Goal: Task Accomplishment & Management: Complete application form

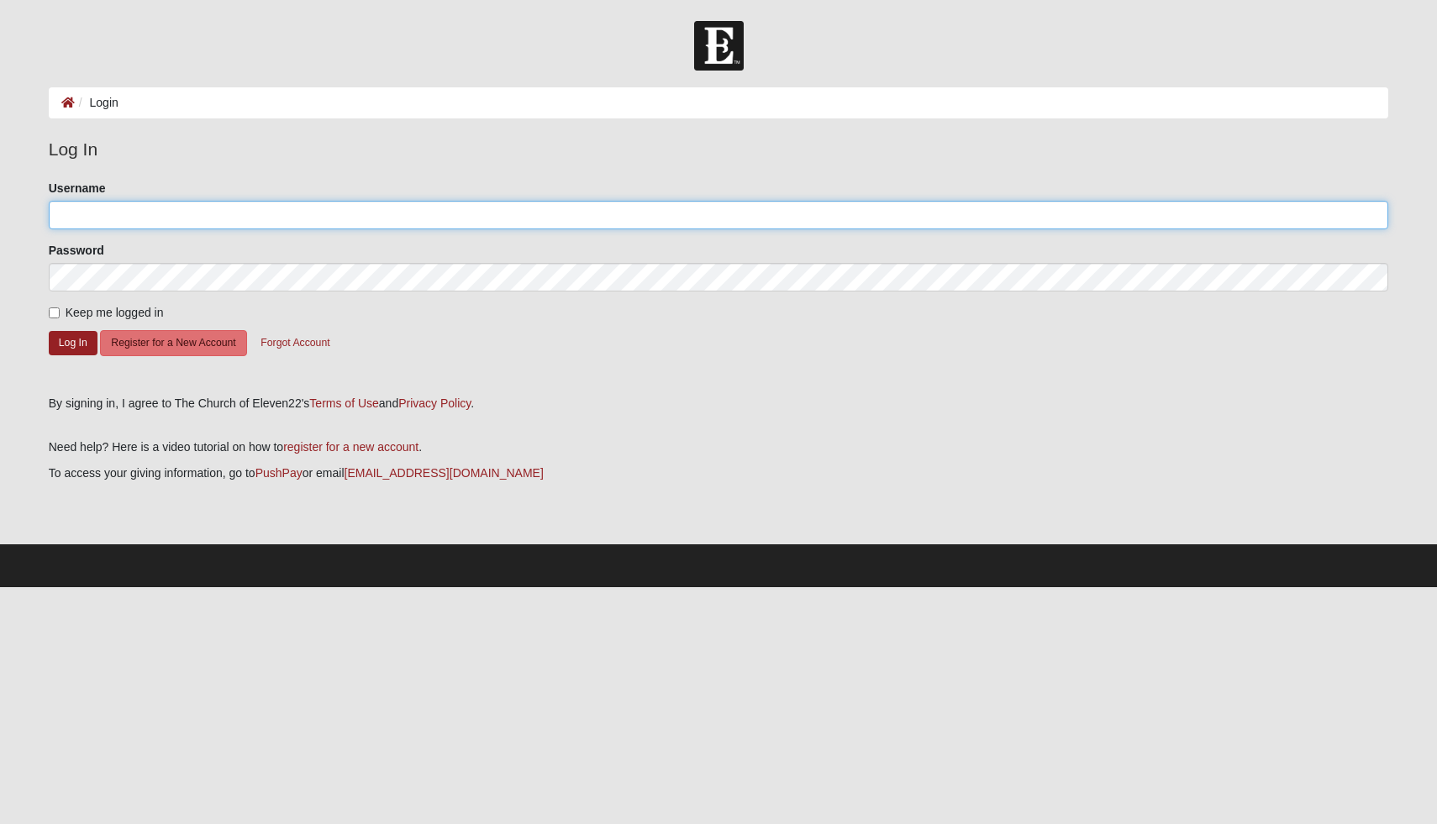
click at [708, 213] on input "Username" at bounding box center [719, 215] width 1340 height 29
click at [408, 220] on input "Username" at bounding box center [719, 215] width 1340 height 29
type input "[EMAIL_ADDRESS][DOMAIN_NAME]"
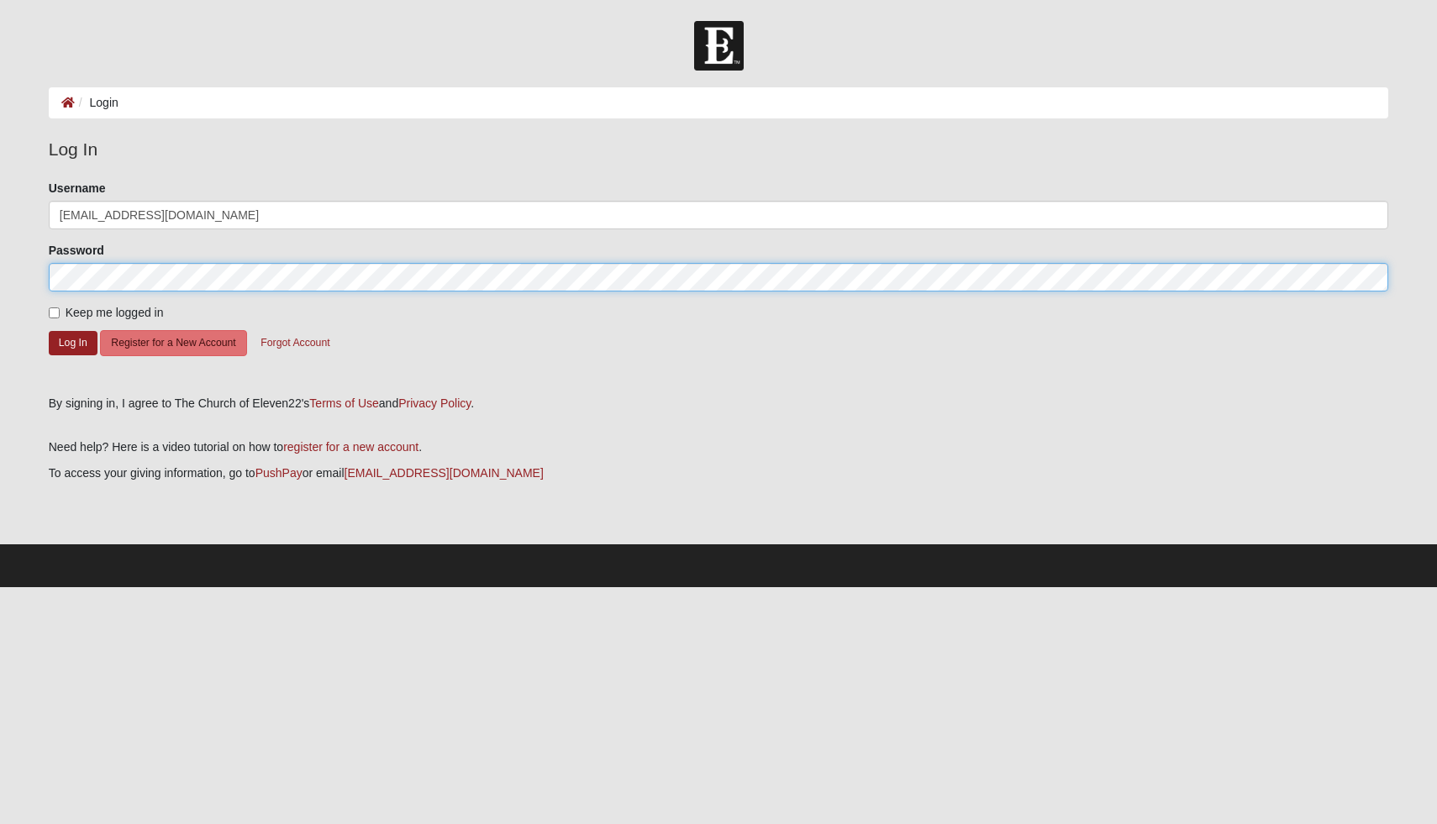
click at [49, 331] on button "Log In" at bounding box center [73, 343] width 49 height 24
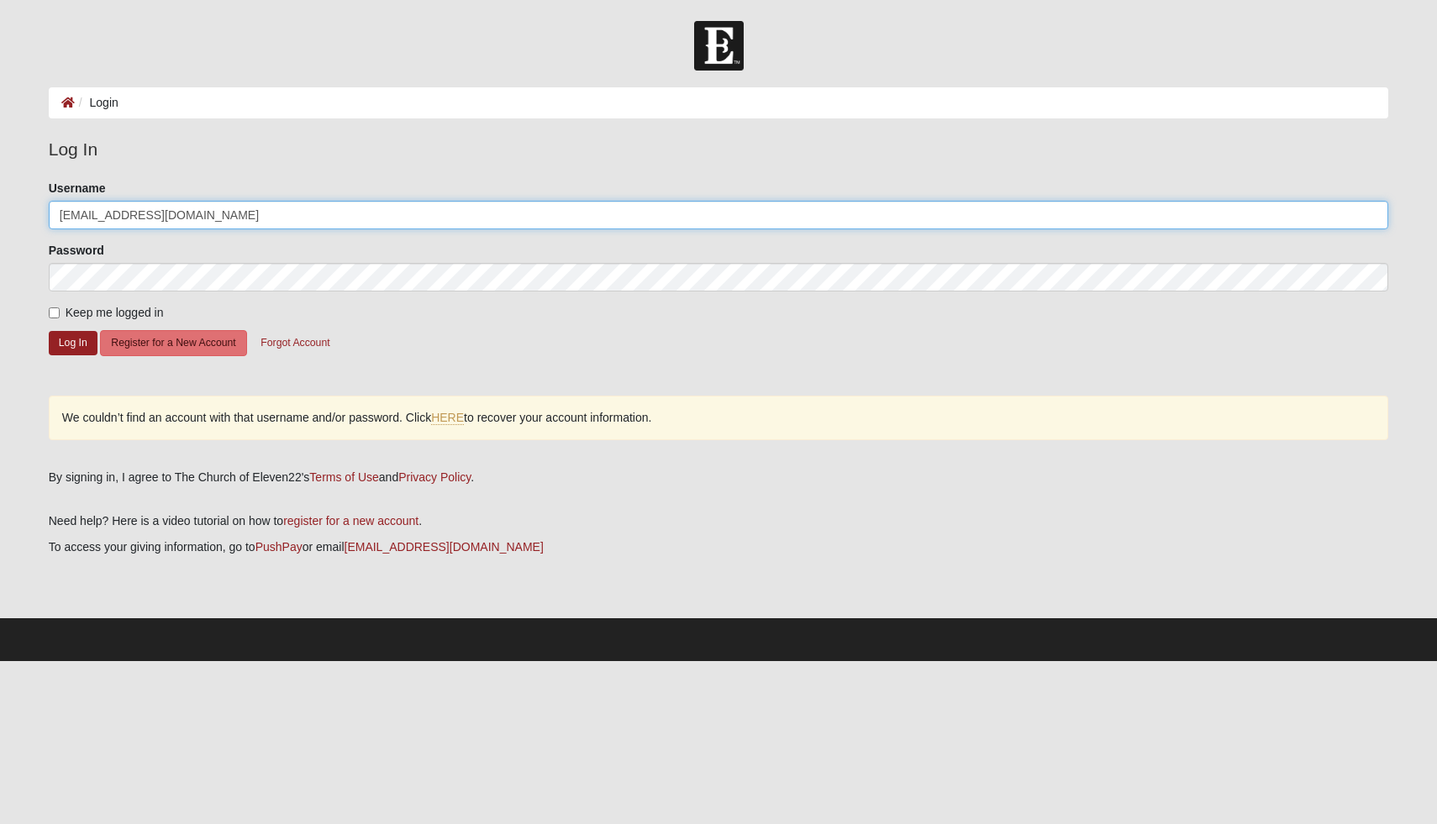
drag, startPoint x: 227, startPoint y: 215, endPoint x: 142, endPoint y: 219, distance: 85.0
click at [142, 219] on input "[EMAIL_ADDRESS][DOMAIN_NAME]" at bounding box center [719, 215] width 1340 height 29
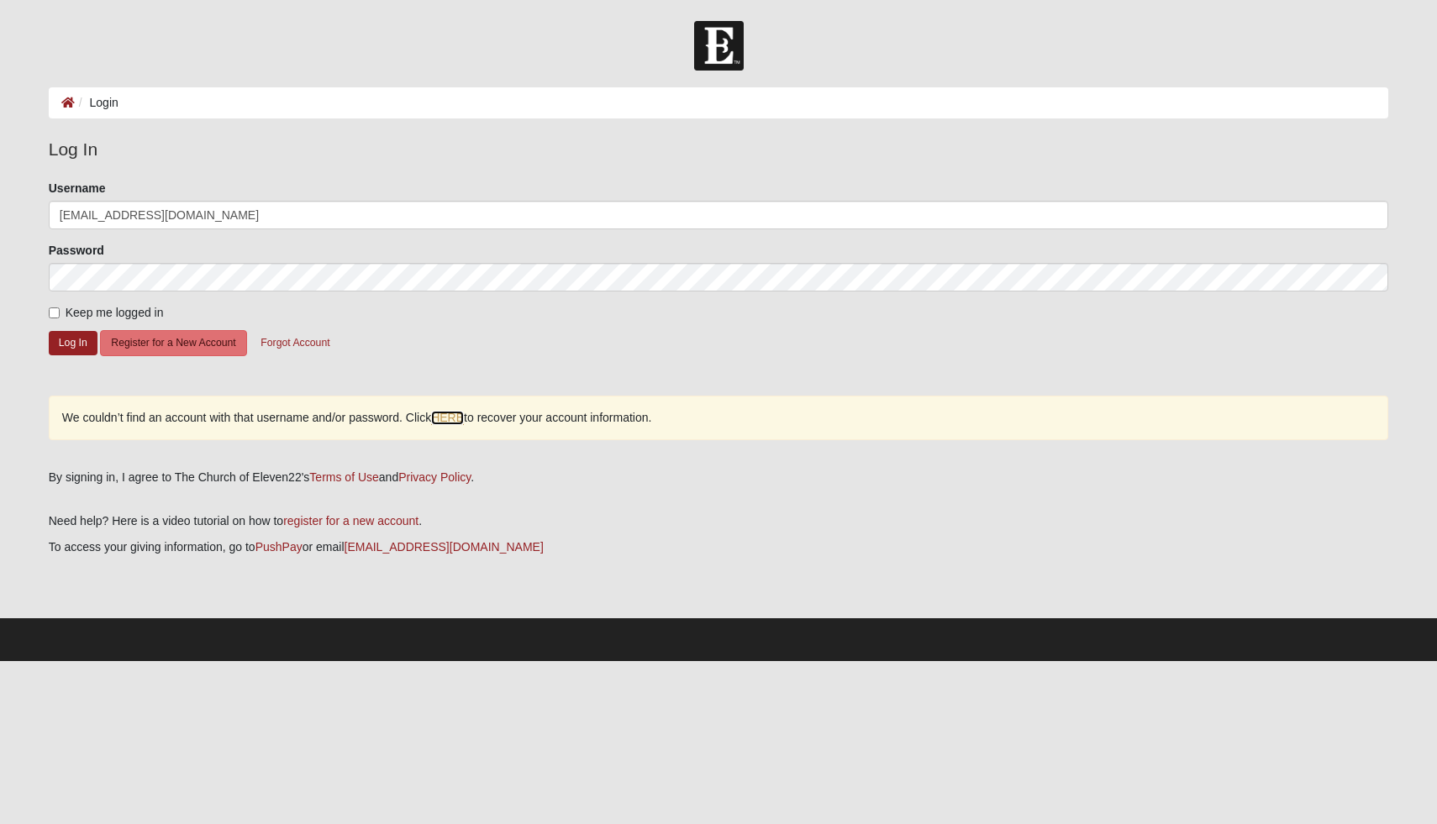
click at [445, 418] on link "HERE" at bounding box center [447, 418] width 33 height 14
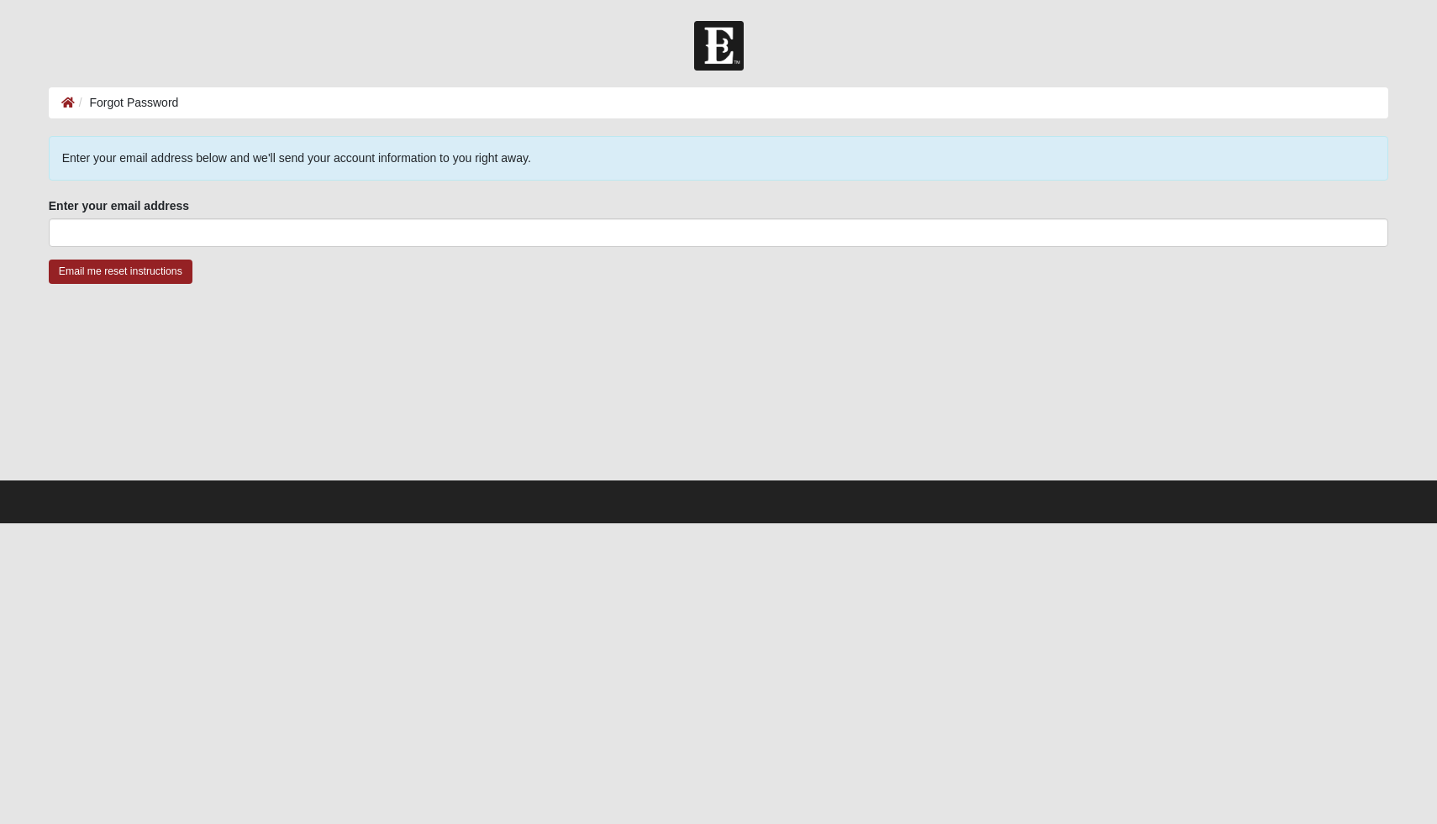
click at [355, 248] on fieldset "Enter your email address Enter your email address is required." at bounding box center [719, 228] width 1340 height 62
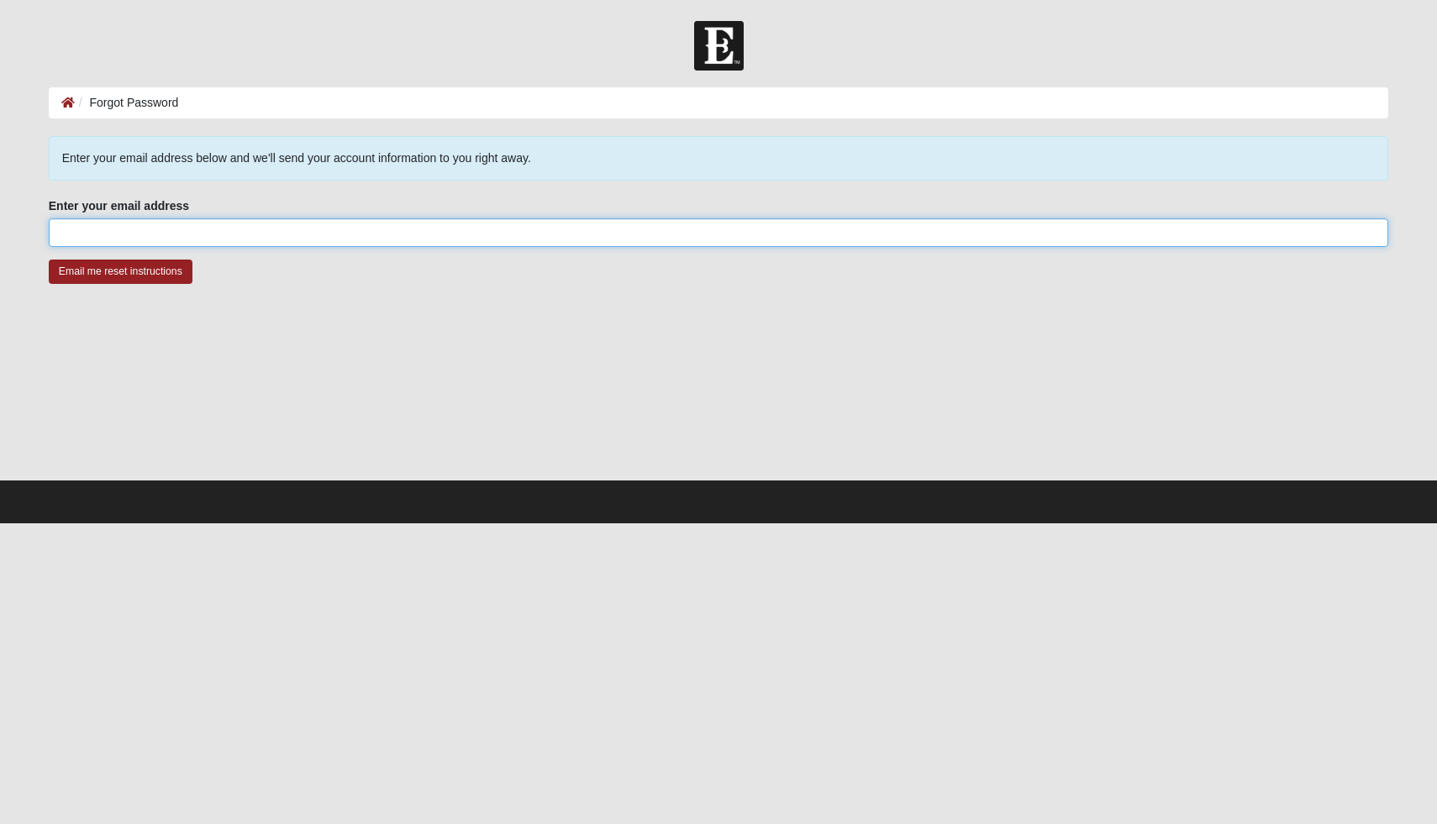
click at [336, 227] on input "Enter your email address" at bounding box center [719, 233] width 1340 height 29
click at [167, 234] on input "selahryanbrown@g,ail.com" at bounding box center [719, 233] width 1340 height 29
type input "[EMAIL_ADDRESS][DOMAIN_NAME]"
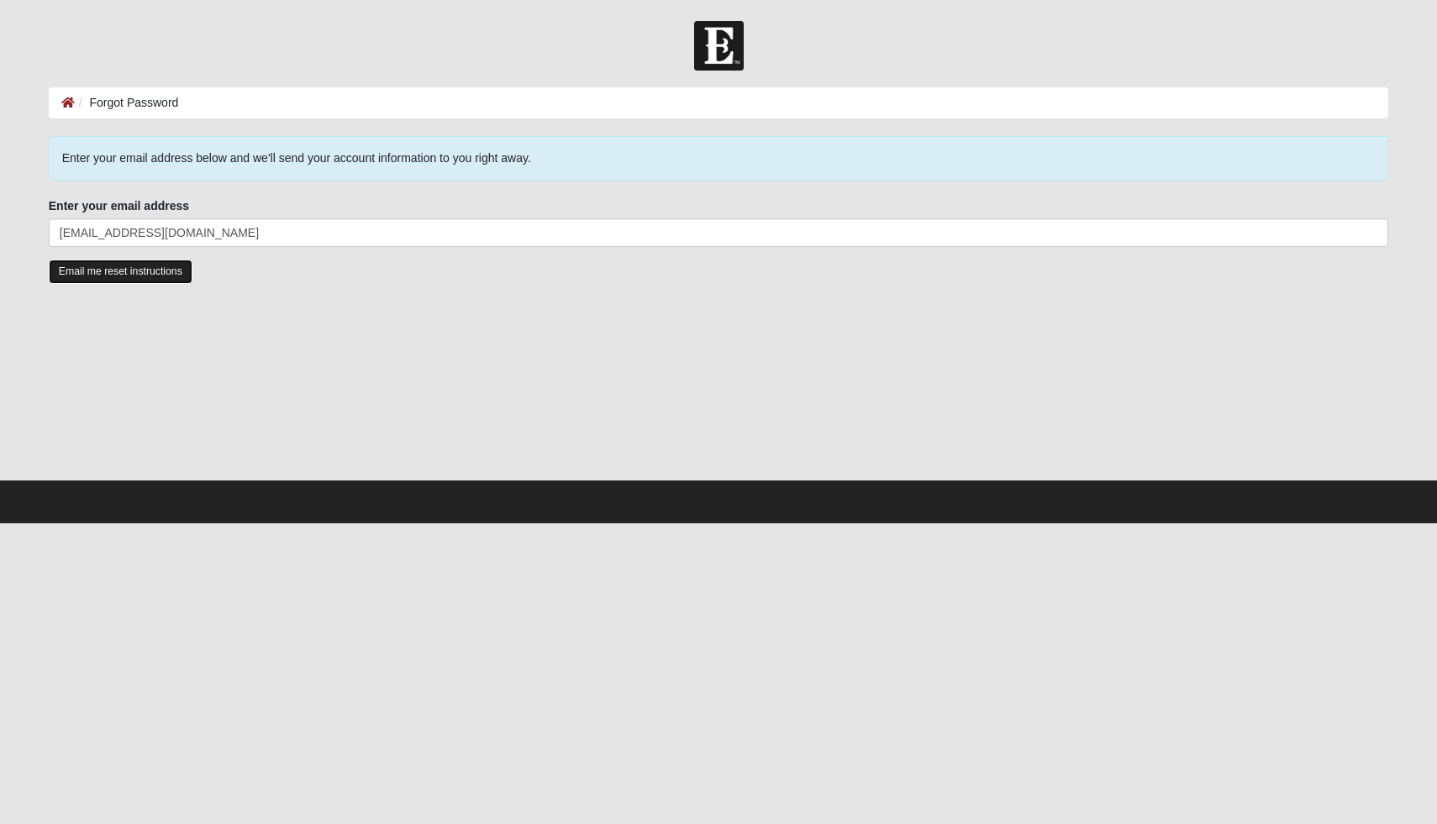
click at [140, 280] on input "Email me reset instructions" at bounding box center [121, 272] width 144 height 24
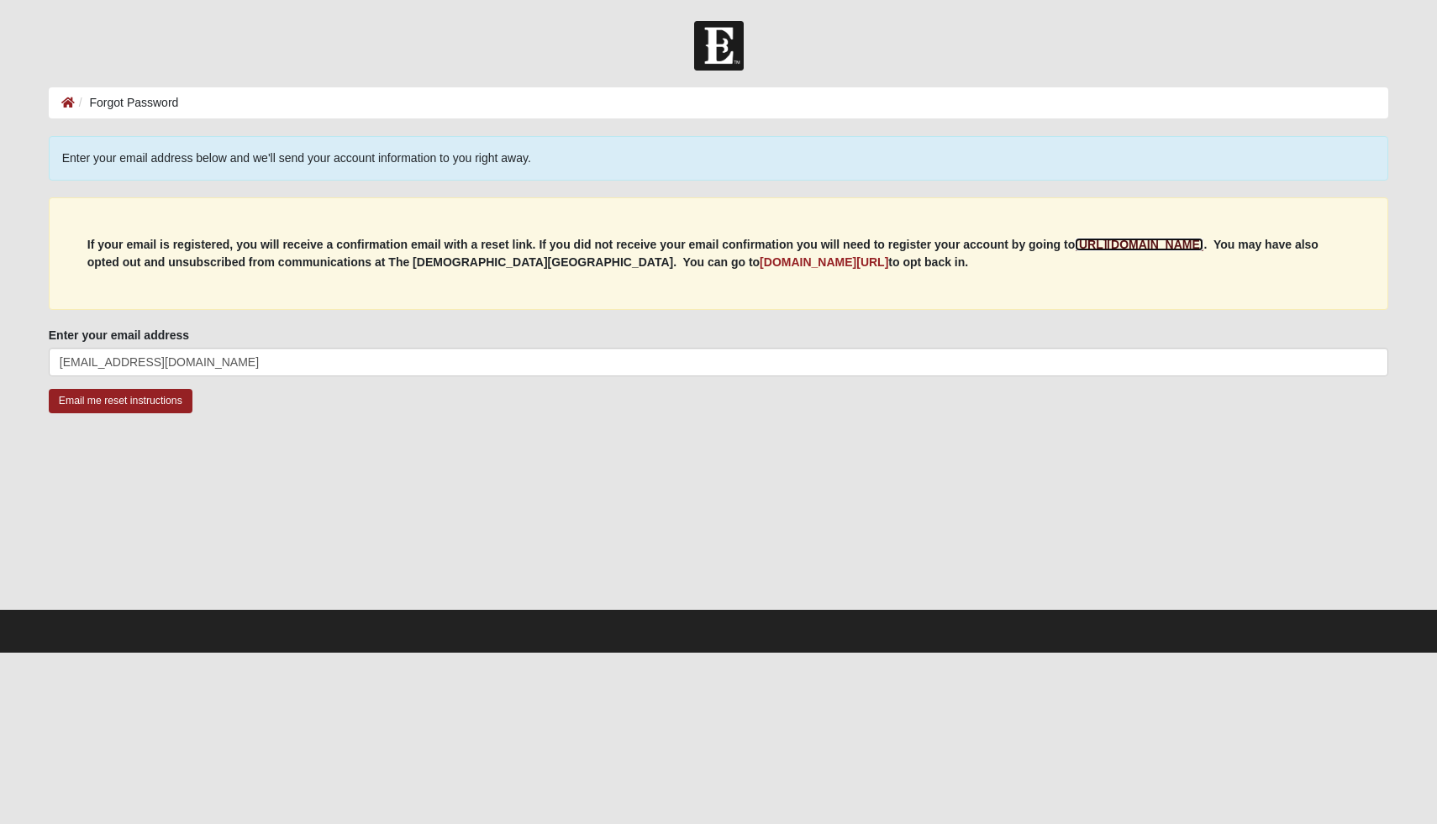
click at [1149, 245] on b "https://my.coe22.com/register" at bounding box center [1139, 244] width 129 height 13
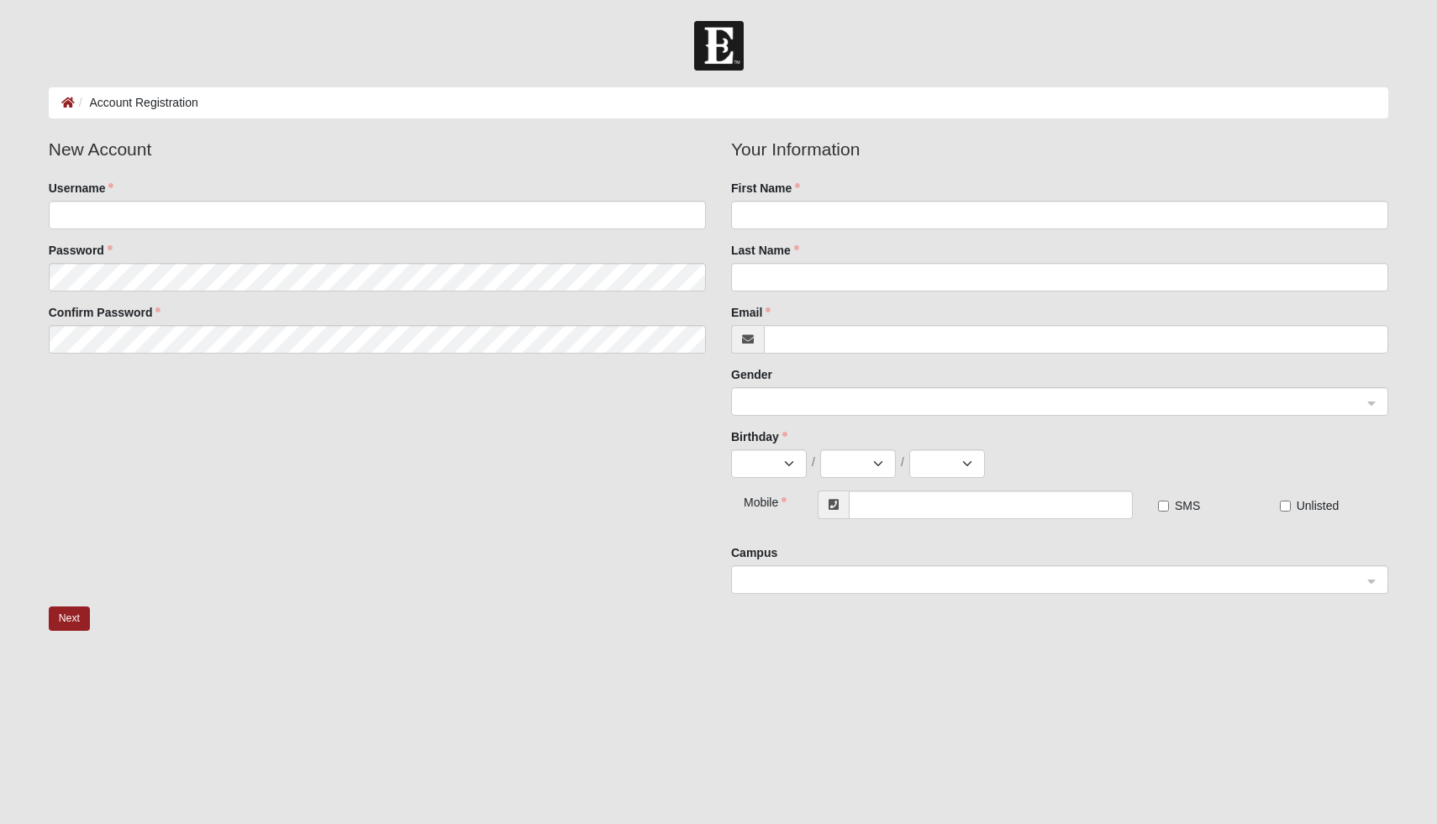
click at [551, 230] on fieldset "New Account Username Password Confirm Password" at bounding box center [377, 251] width 682 height 230
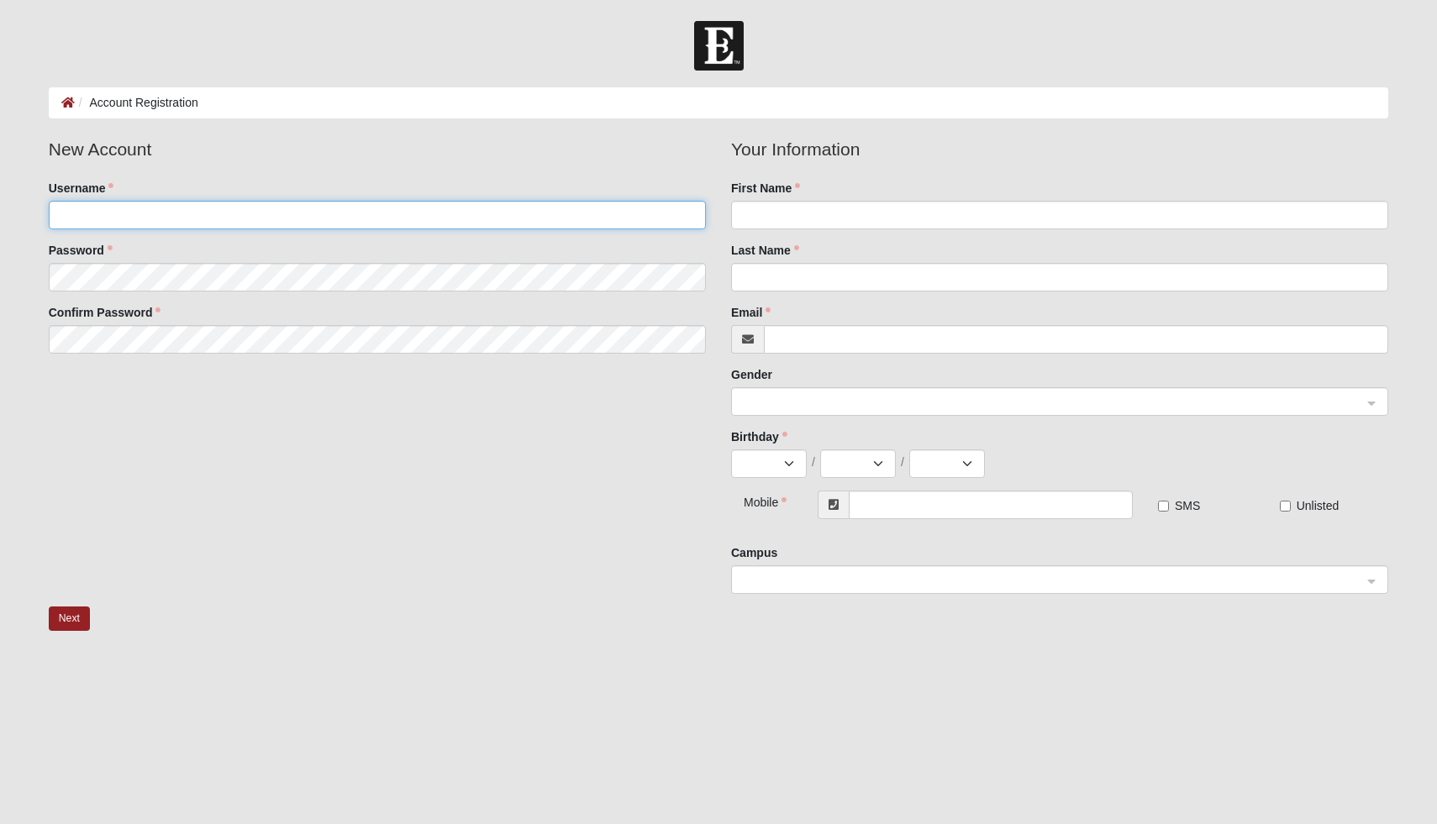
click at [521, 209] on input "Username" at bounding box center [377, 215] width 657 height 29
type input "srbrown"
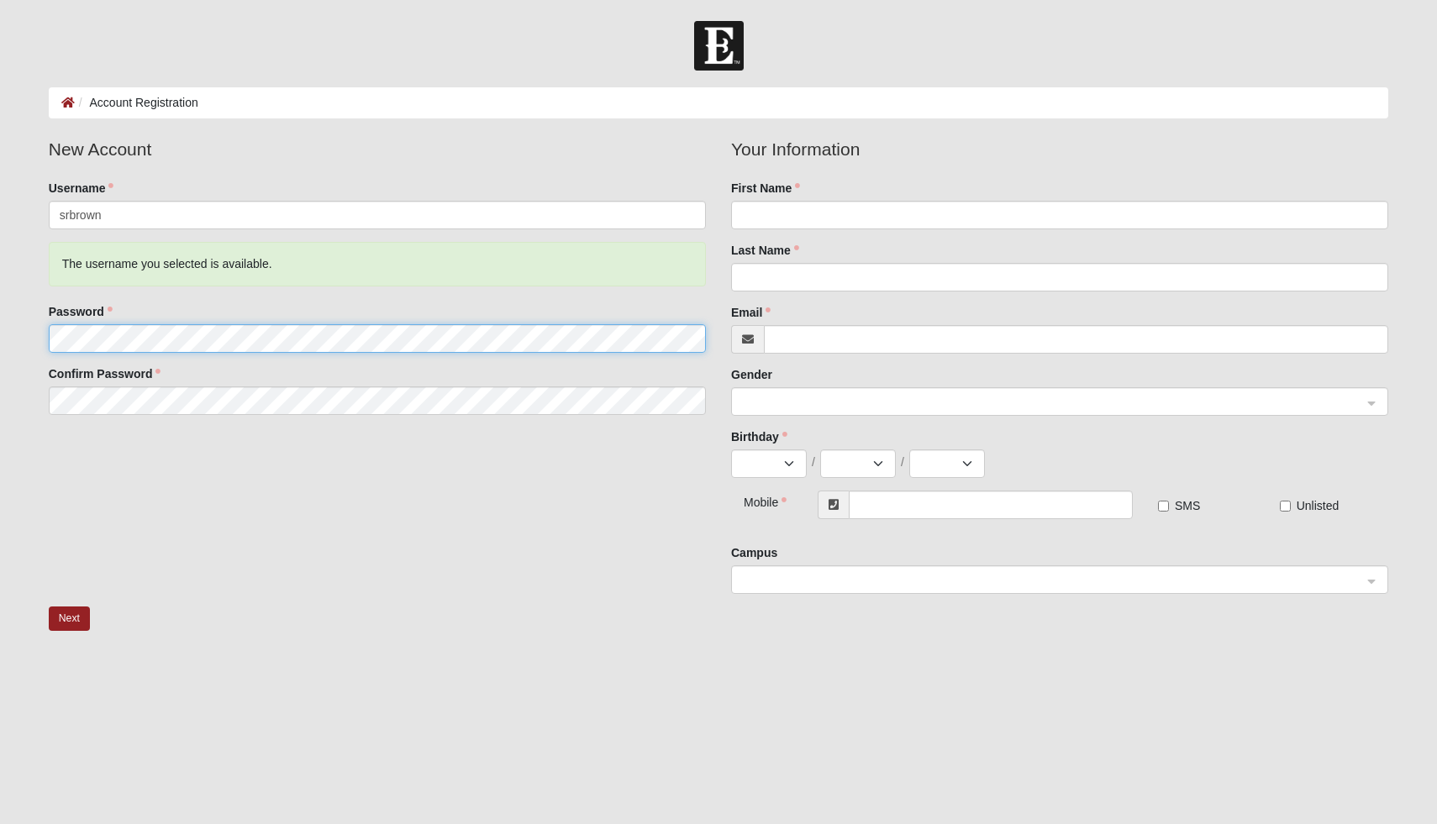
click at [422, 282] on fieldset "New Account Username srbrown The username you selected is available. Password C…" at bounding box center [377, 282] width 682 height 292
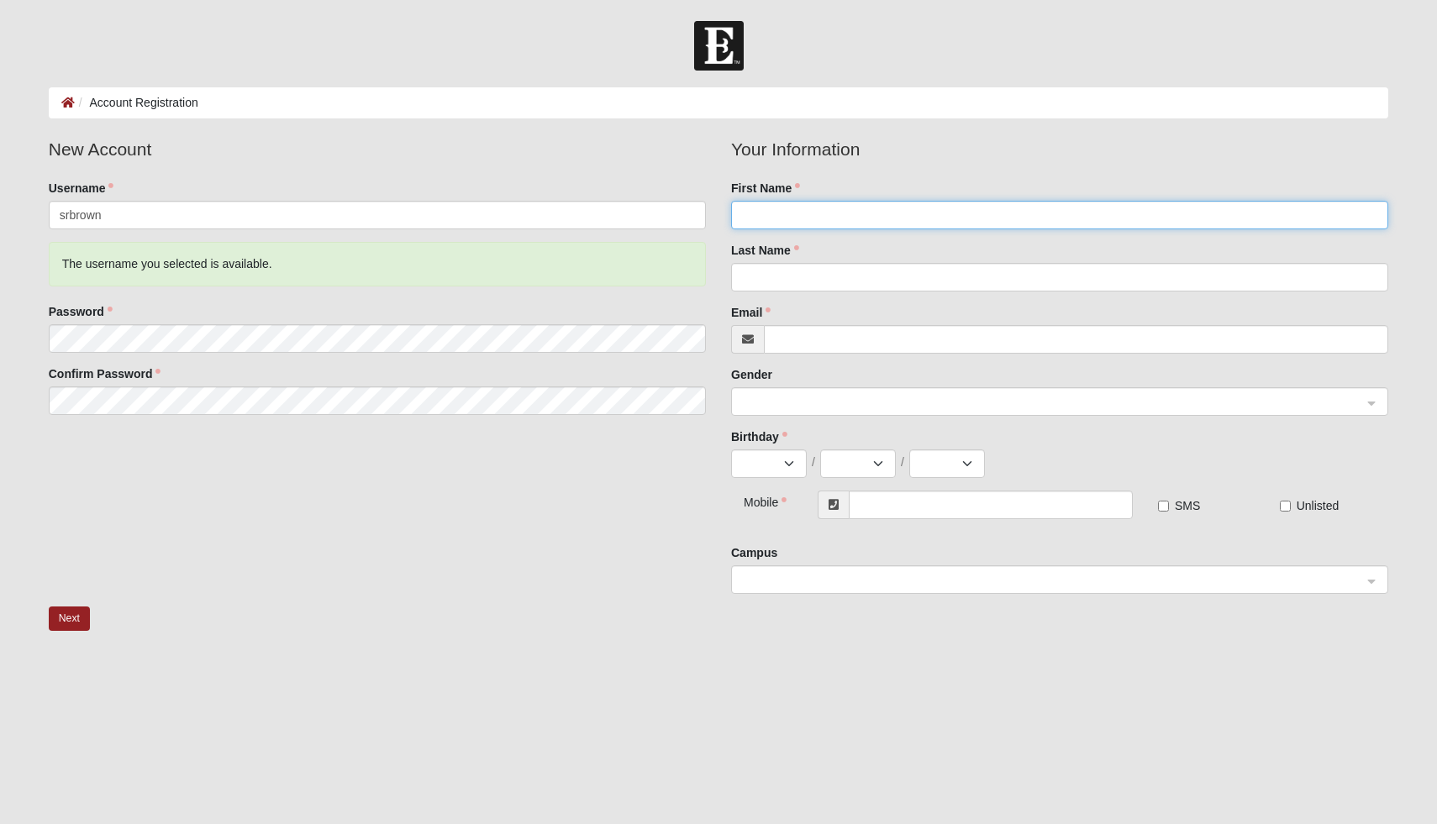
click at [803, 223] on input "First Name" at bounding box center [1059, 215] width 657 height 29
type input "Selah"
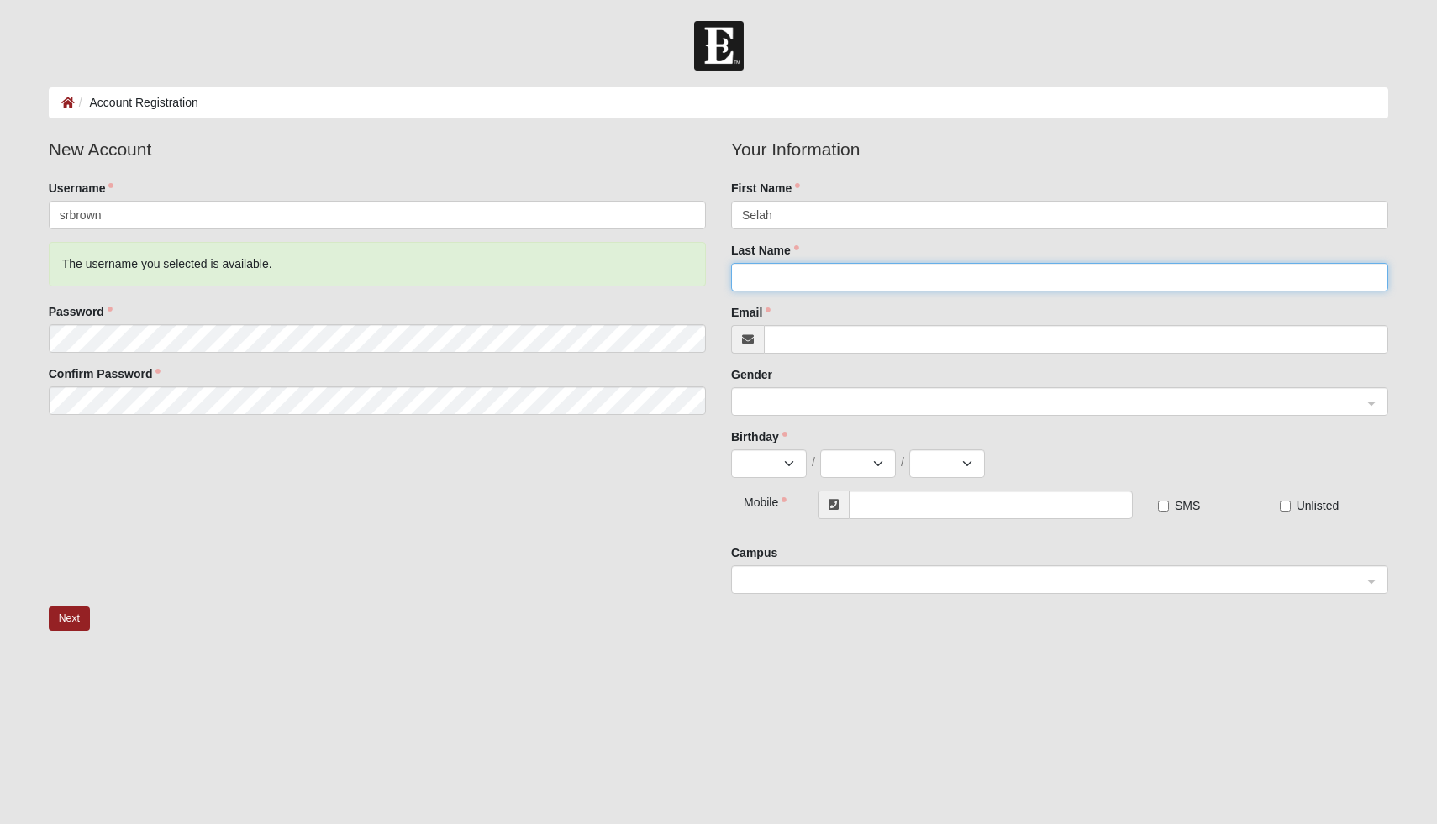
type input "Brown"
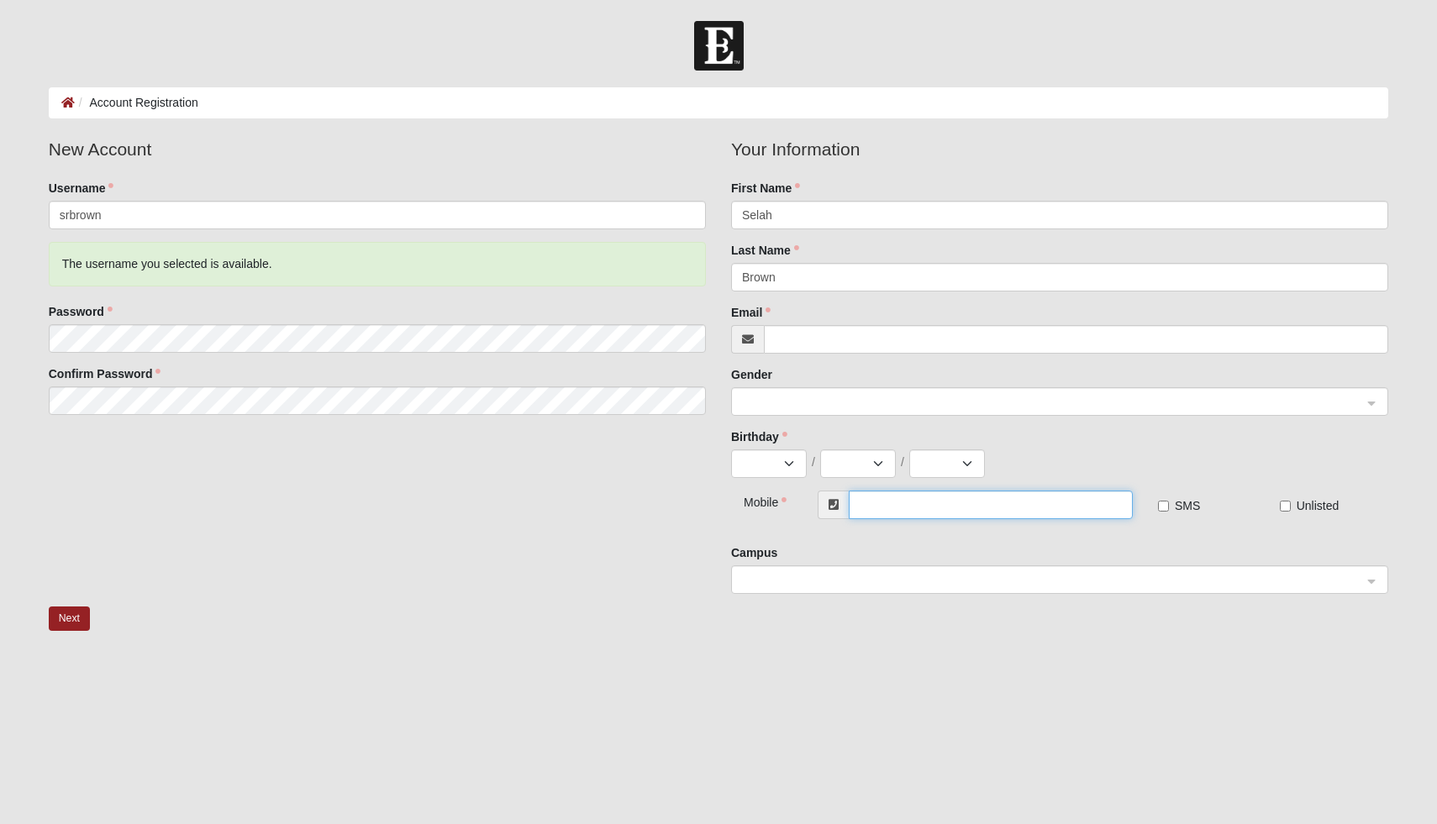
type input "(904) 907-3373"
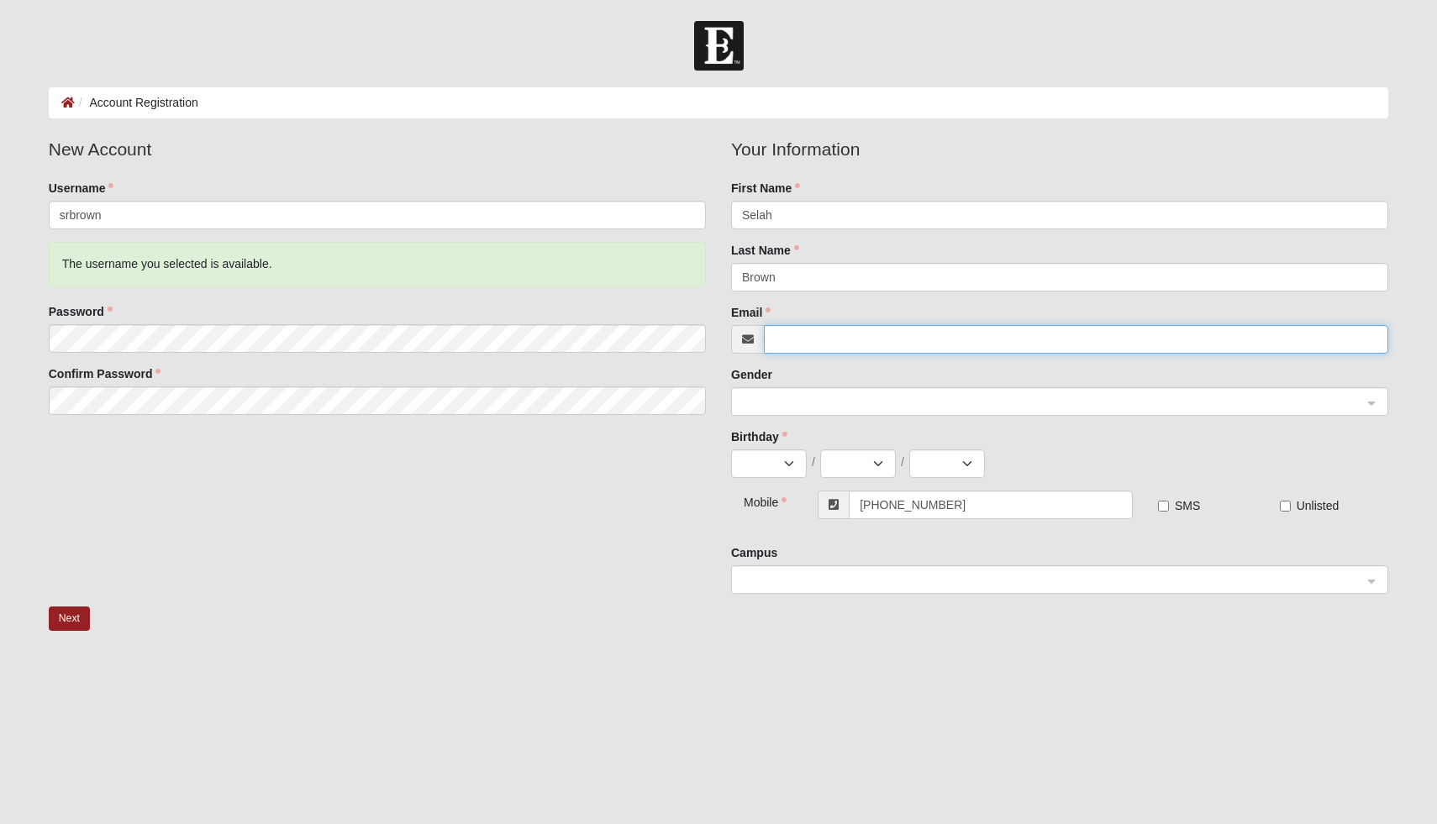
click at [810, 348] on input "Email" at bounding box center [1076, 339] width 624 height 29
click at [816, 399] on span at bounding box center [1052, 402] width 620 height 18
type input "[EMAIL_ADDRESS][DOMAIN_NAME]"
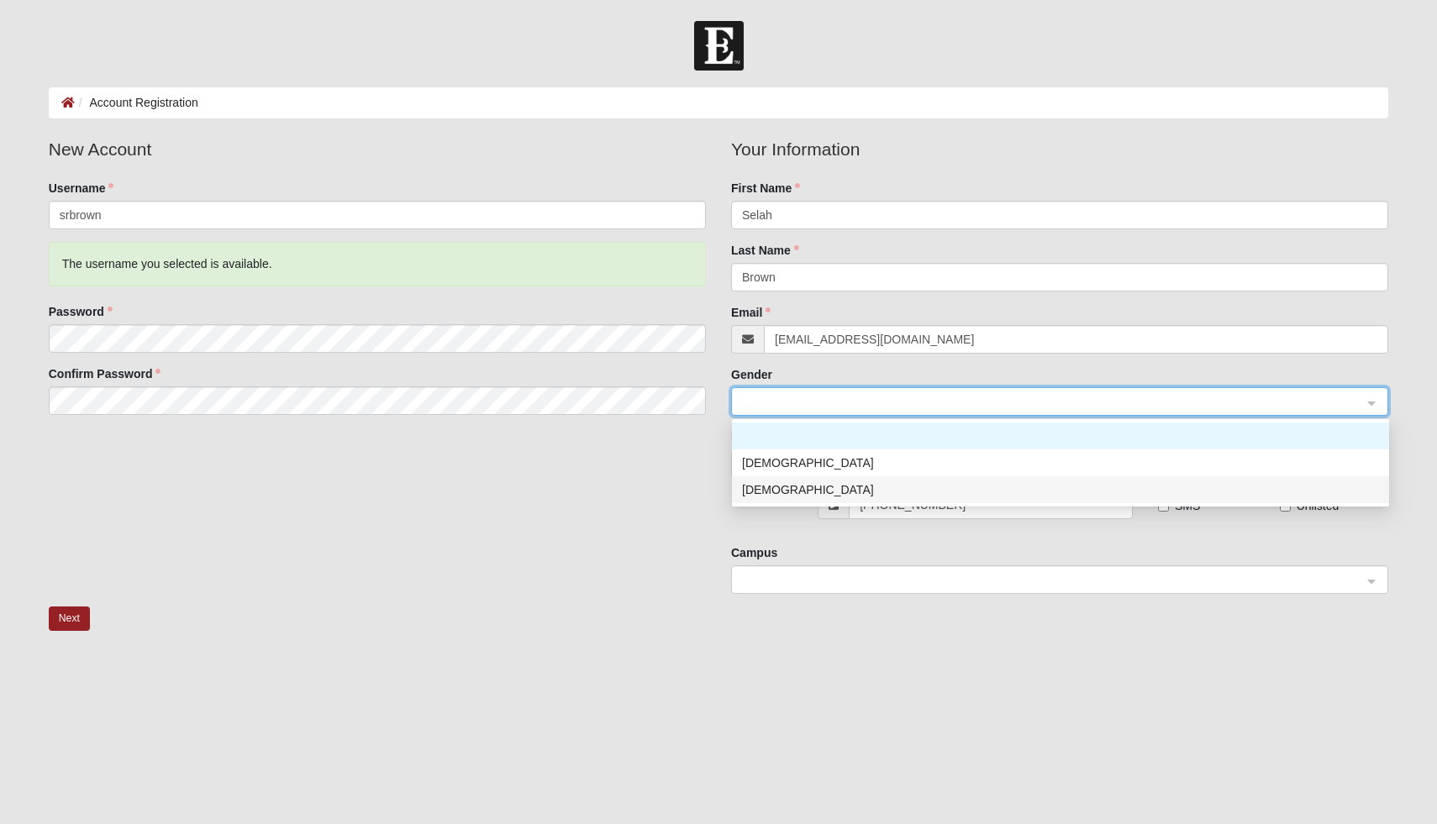
click at [790, 489] on div "[DEMOGRAPHIC_DATA]" at bounding box center [1060, 490] width 637 height 18
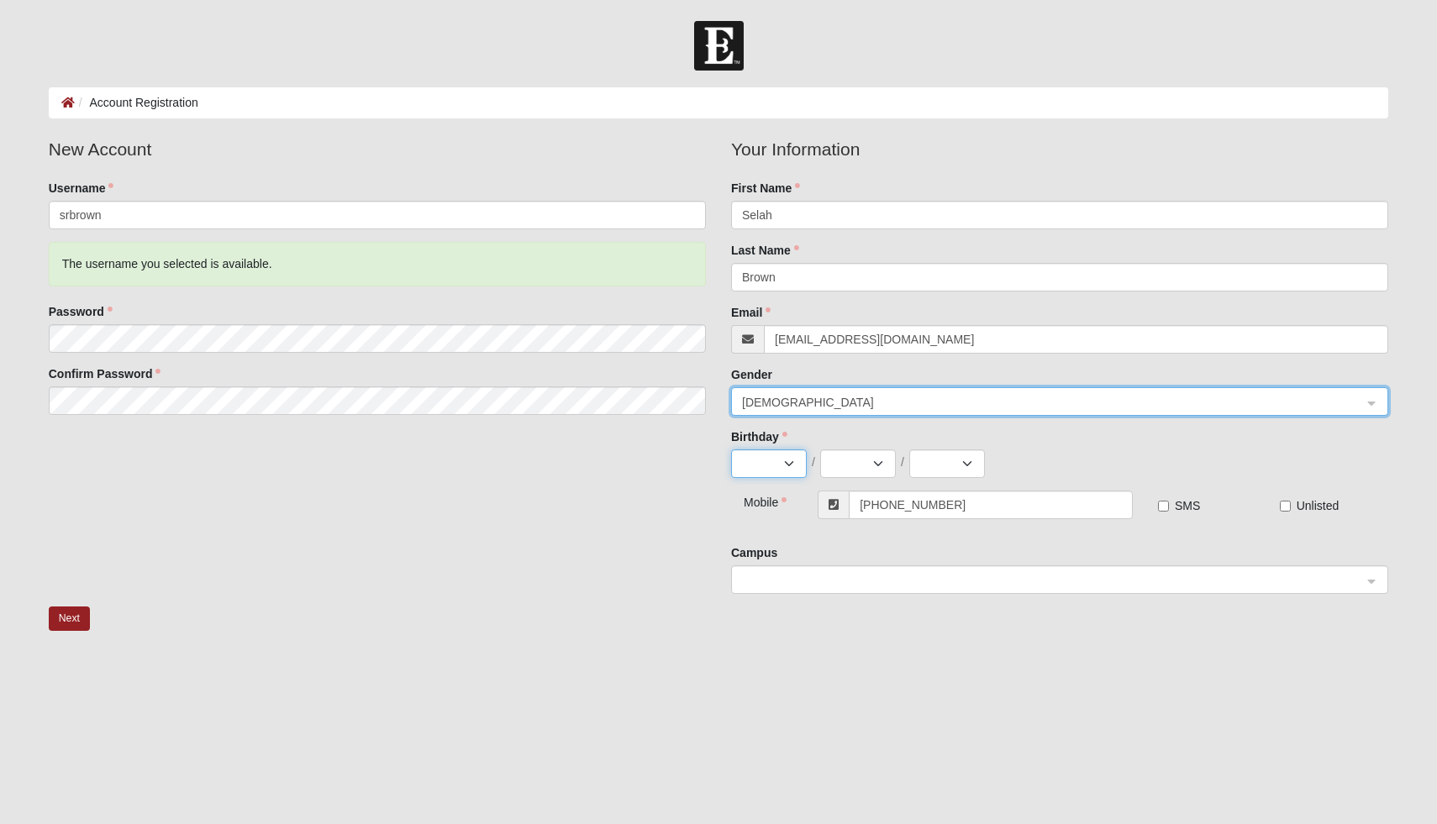
click at [778, 452] on select "Jan Feb Mar Apr May Jun Jul Aug Sep Oct Nov Dec" at bounding box center [769, 464] width 76 height 29
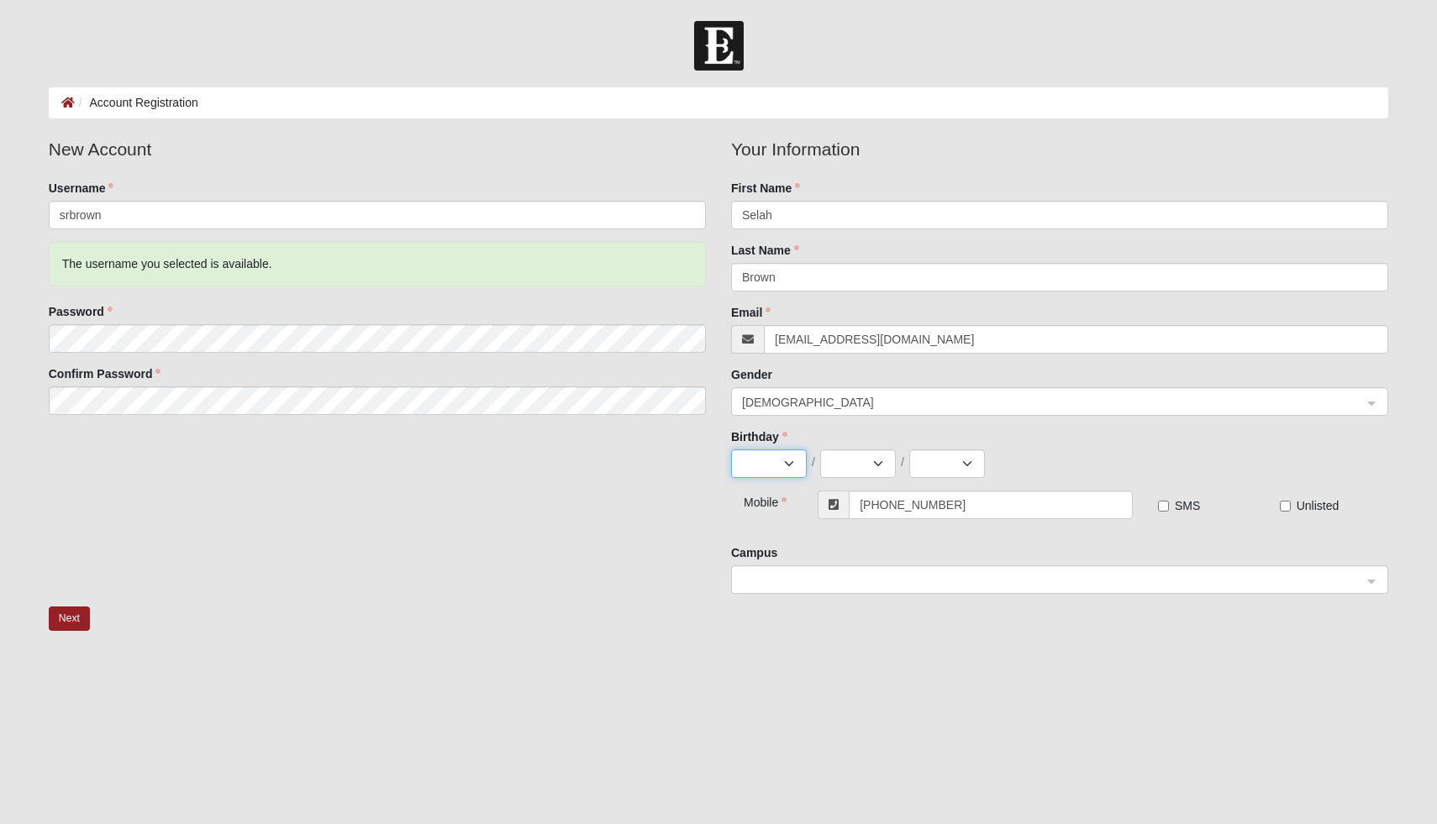
select select "9"
click at [731, 450] on select "Jan Feb Mar Apr May Jun Jul Aug Sep Oct Nov Dec" at bounding box center [769, 464] width 76 height 29
click at [848, 455] on select "1 2 3 4 5 6 7 8 9 10 11 12 13 14 15 16 17 18 19 20 21 22 23 24 25 26 27 28 29 30" at bounding box center [858, 464] width 76 height 29
select select "4"
click at [820, 450] on select "1 2 3 4 5 6 7 8 9 10 11 12 13 14 15 16 17 18 19 20 21 22 23 24 25 26 27 28 29 30" at bounding box center [858, 464] width 76 height 29
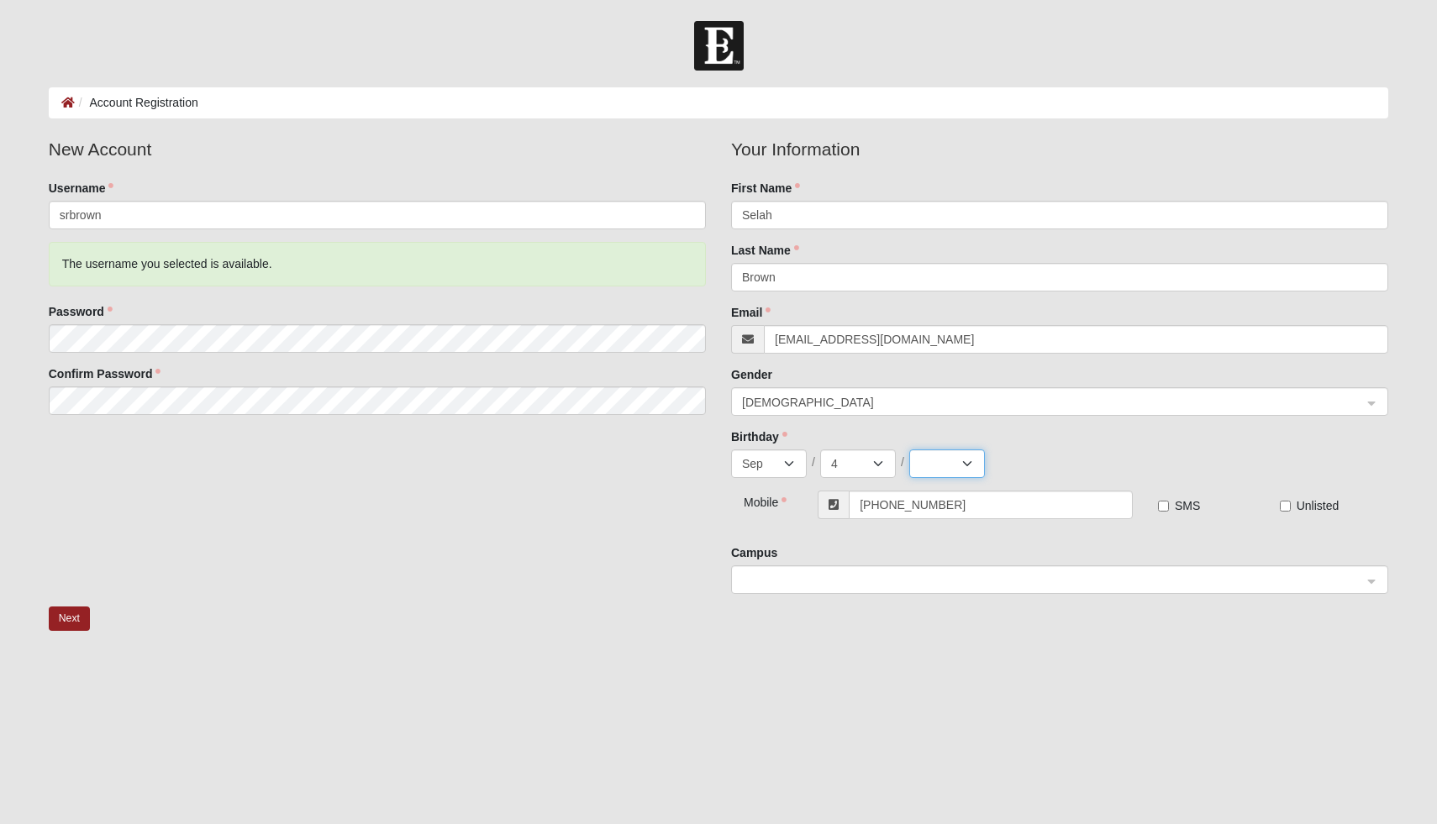
click at [943, 466] on select "2025 2024 2023 2022 2021 2020 2019 2018 2017 2016 2015 2014 2013 2012 2011 2010…" at bounding box center [947, 464] width 76 height 29
select select "2007"
click at [909, 450] on select "2025 2024 2023 2022 2021 2020 2019 2018 2017 2016 2015 2014 2013 2012 2011 2010…" at bounding box center [947, 464] width 76 height 29
click at [1006, 582] on span at bounding box center [1052, 580] width 620 height 18
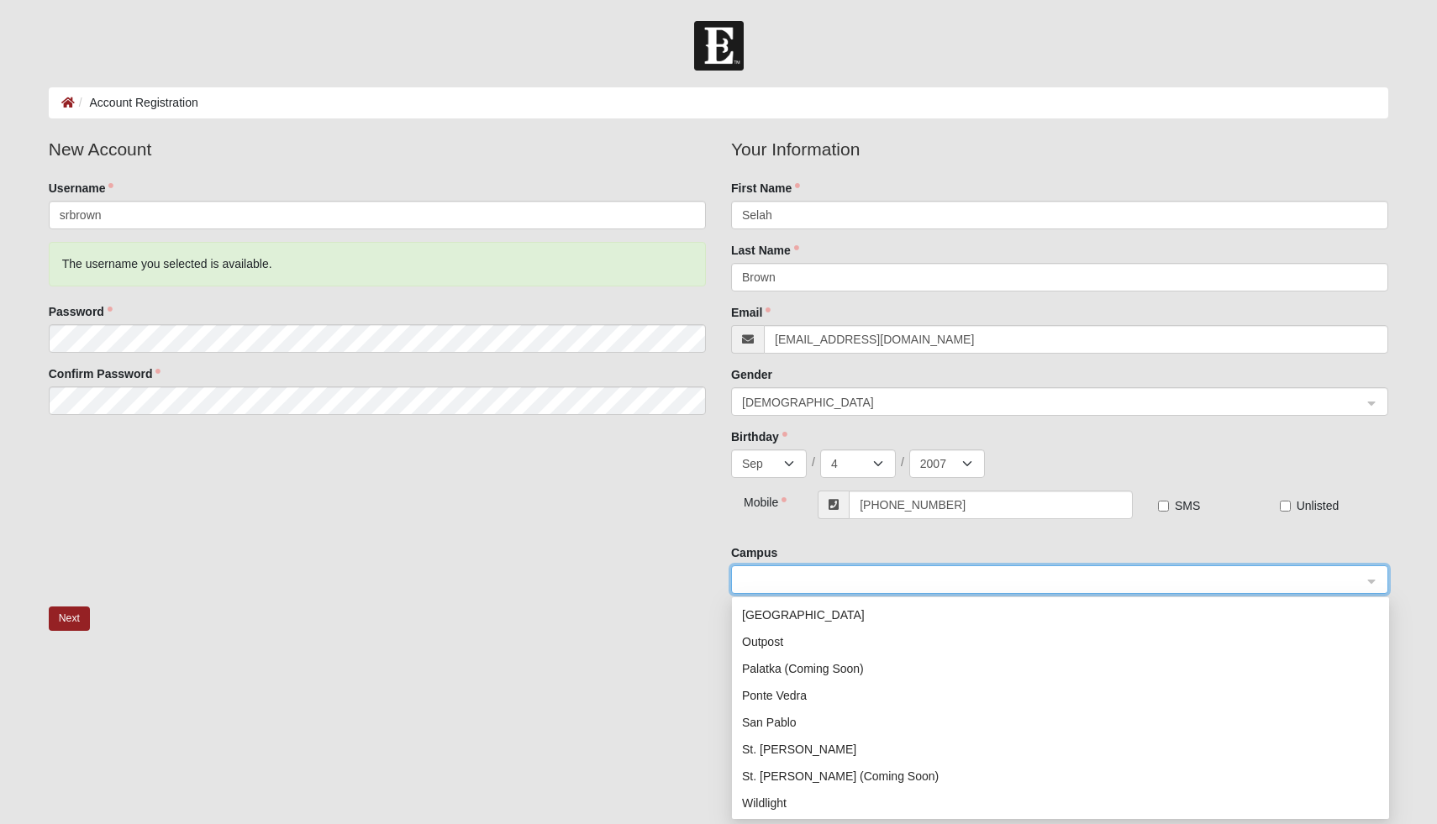
scroll to position [191, 0]
click at [783, 727] on div "San Pablo" at bounding box center [1060, 719] width 637 height 18
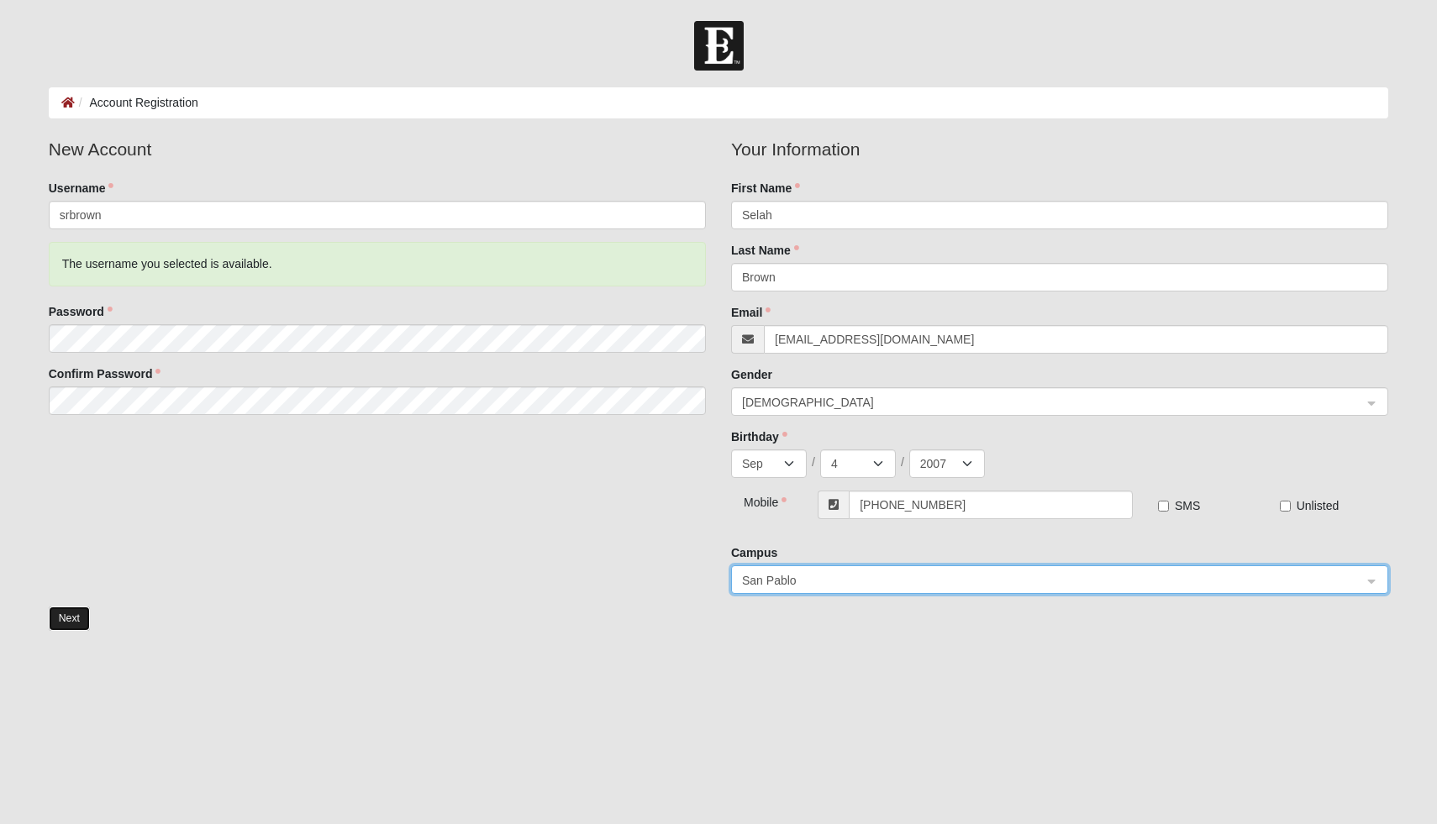
click at [65, 623] on button "Next" at bounding box center [69, 619] width 41 height 24
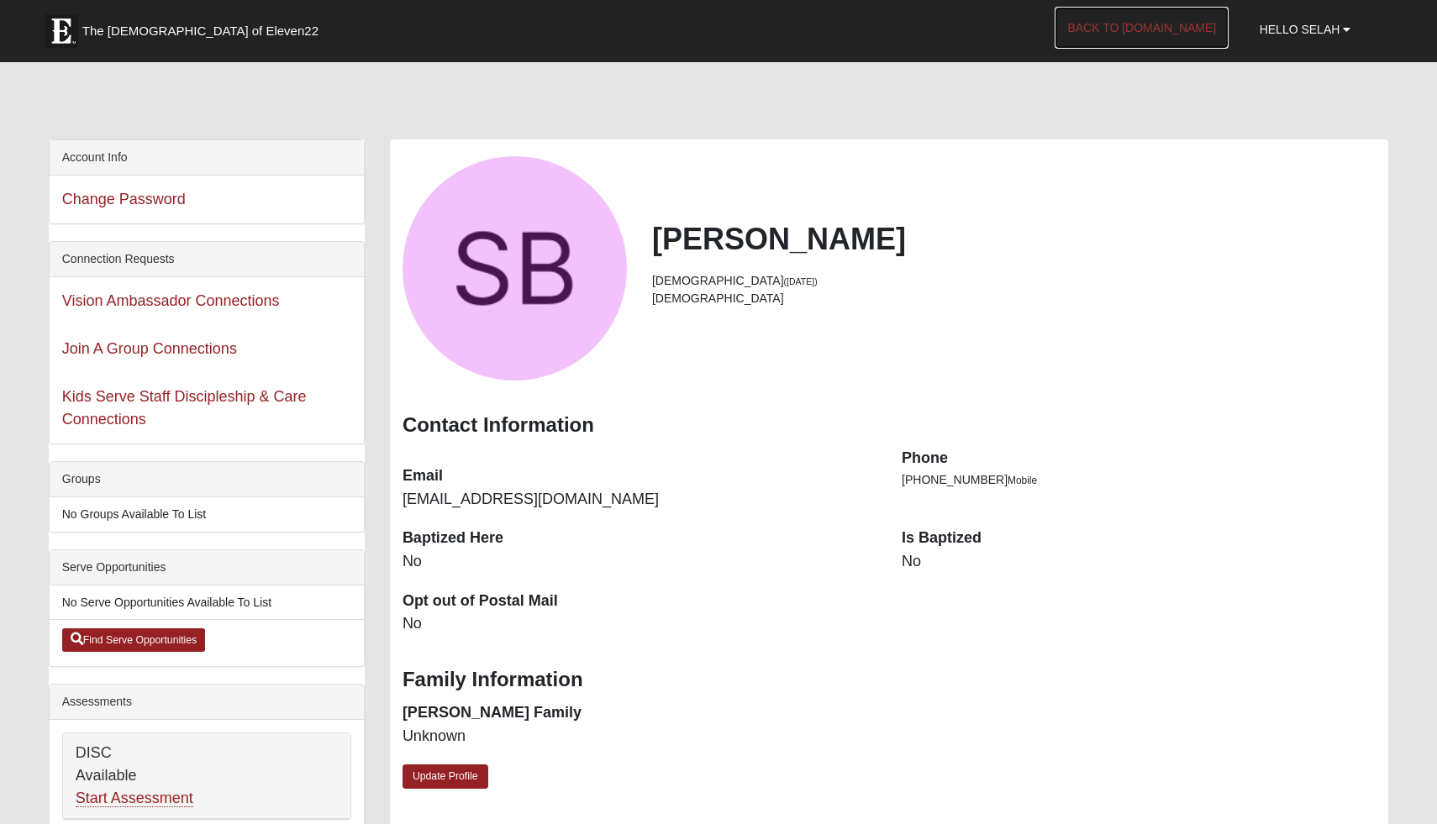
click at [1176, 33] on link "Back to [DOMAIN_NAME]" at bounding box center [1142, 28] width 174 height 42
